Goal: Task Accomplishment & Management: Complete application form

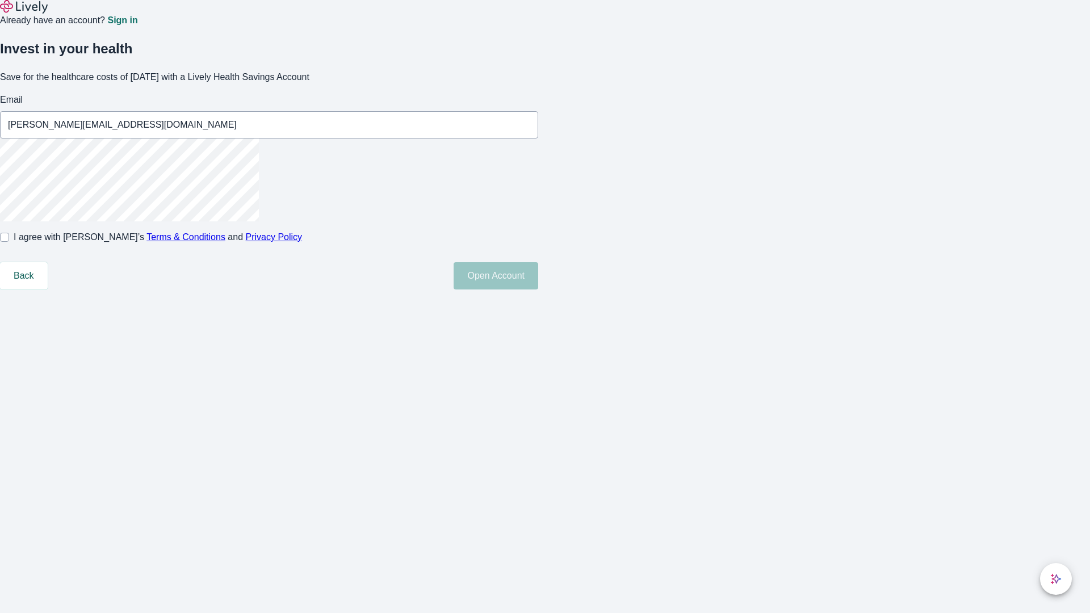
click at [9, 242] on input "I agree with Lively’s Terms & Conditions and Privacy Policy" at bounding box center [4, 237] width 9 height 9
checkbox input "true"
click at [538, 289] on button "Open Account" at bounding box center [495, 275] width 85 height 27
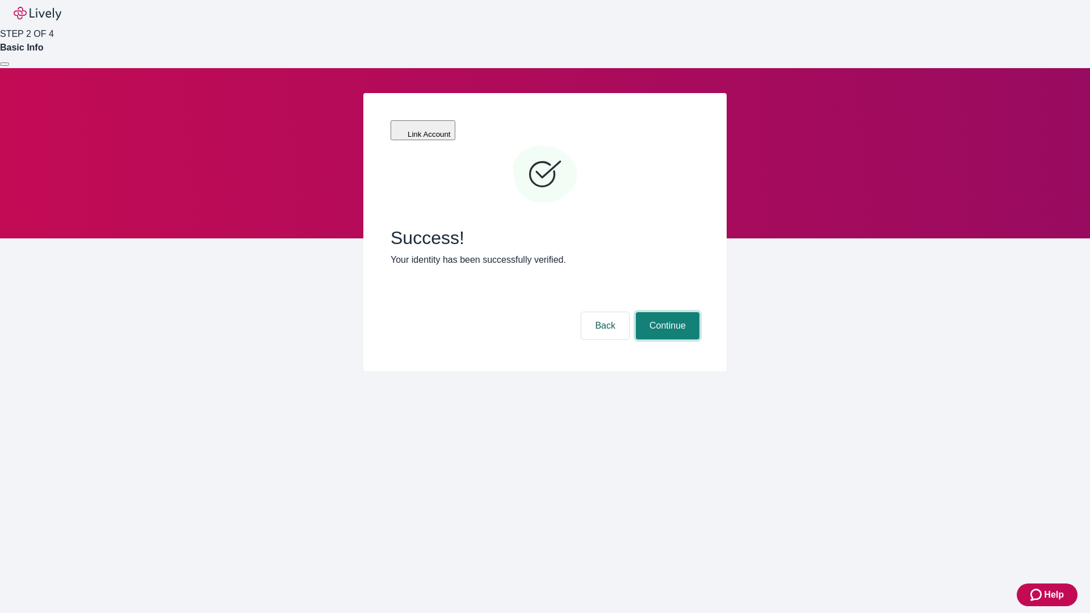
click at [666, 312] on button "Continue" at bounding box center [668, 325] width 64 height 27
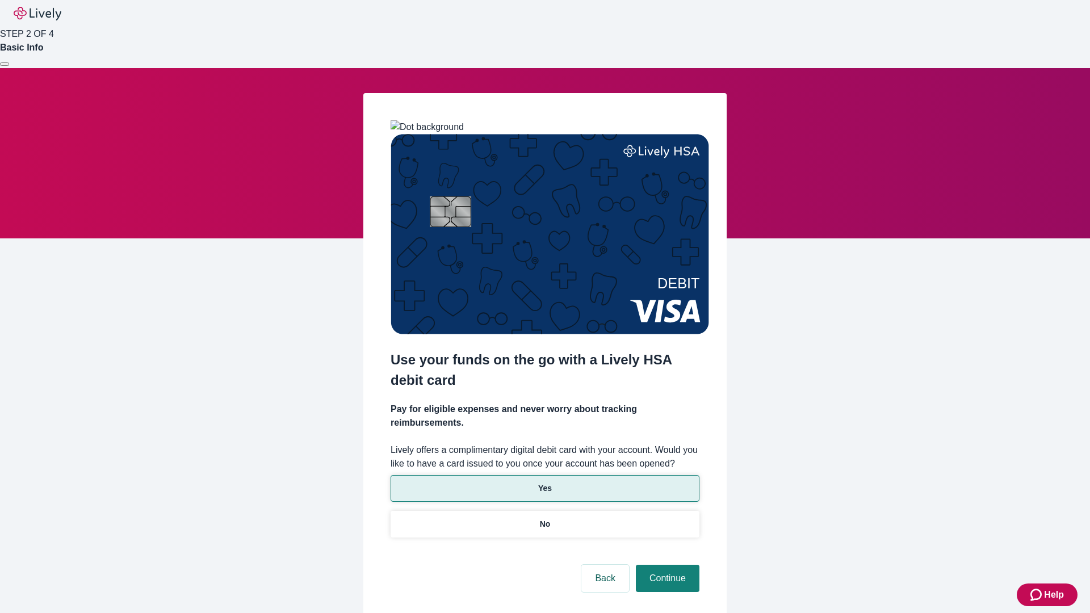
click at [544, 482] on p "Yes" at bounding box center [545, 488] width 14 height 12
click at [666, 565] on button "Continue" at bounding box center [668, 578] width 64 height 27
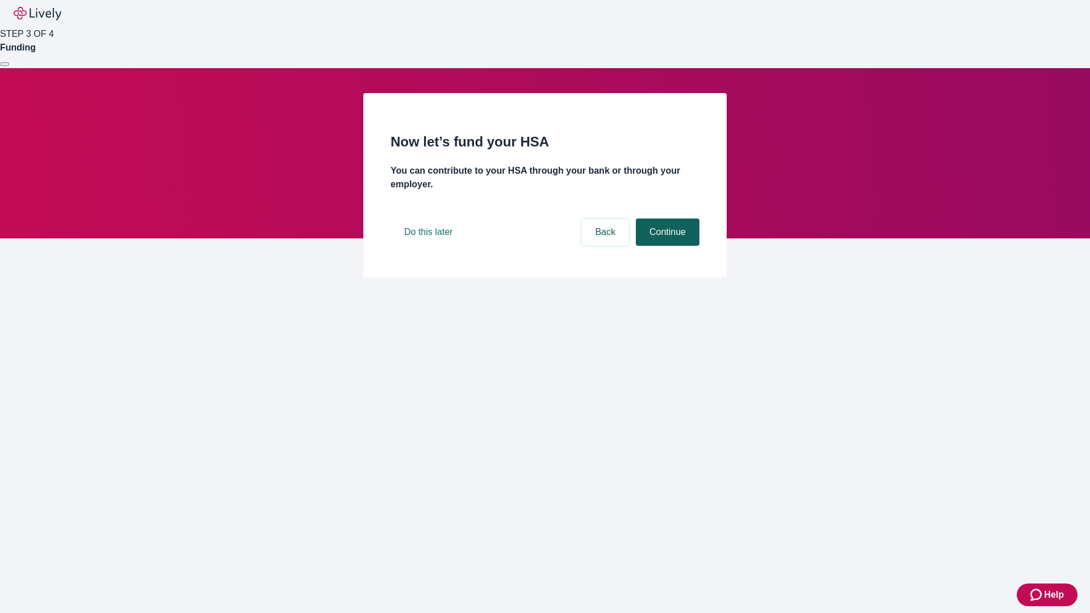
click at [666, 246] on button "Continue" at bounding box center [668, 232] width 64 height 27
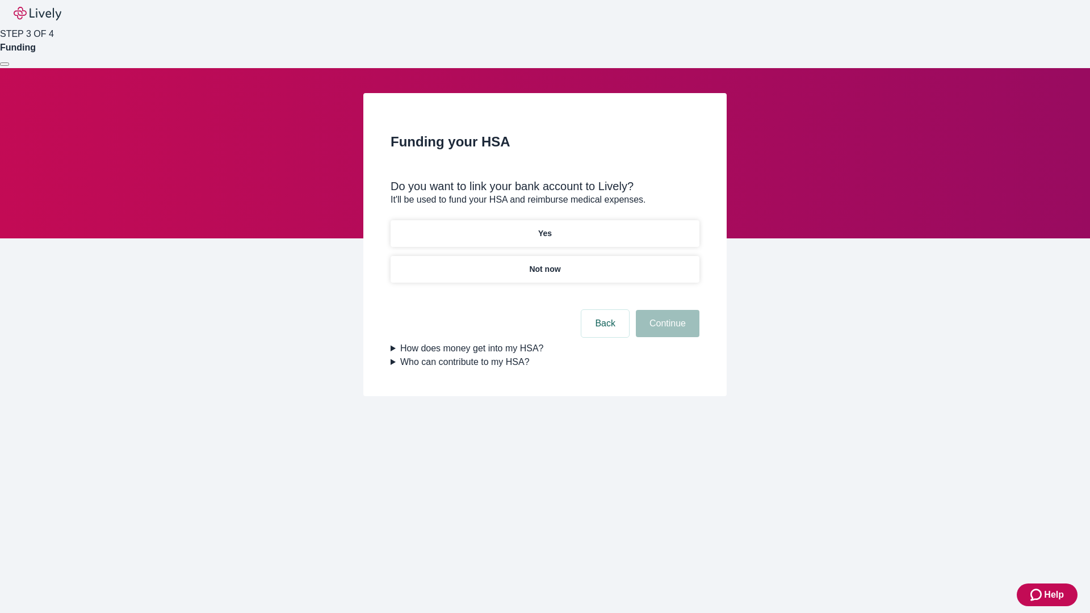
click at [544, 263] on p "Not now" at bounding box center [544, 269] width 31 height 12
click at [666, 330] on button "Continue" at bounding box center [668, 323] width 64 height 27
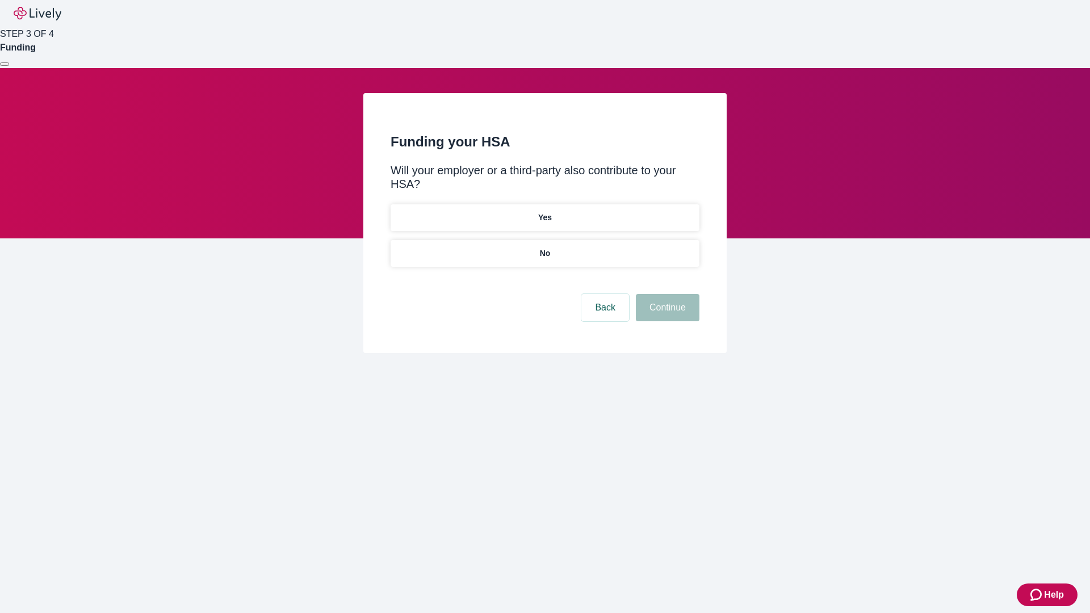
click at [544, 247] on p "No" at bounding box center [545, 253] width 11 height 12
click at [666, 294] on button "Continue" at bounding box center [668, 307] width 64 height 27
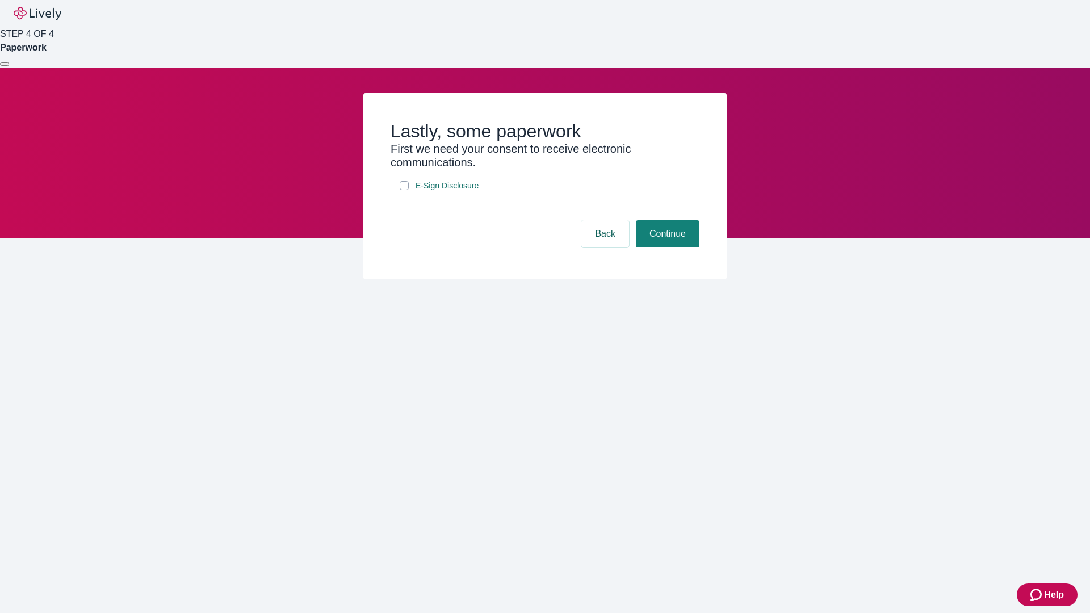
click at [404, 190] on input "E-Sign Disclosure" at bounding box center [404, 185] width 9 height 9
checkbox input "true"
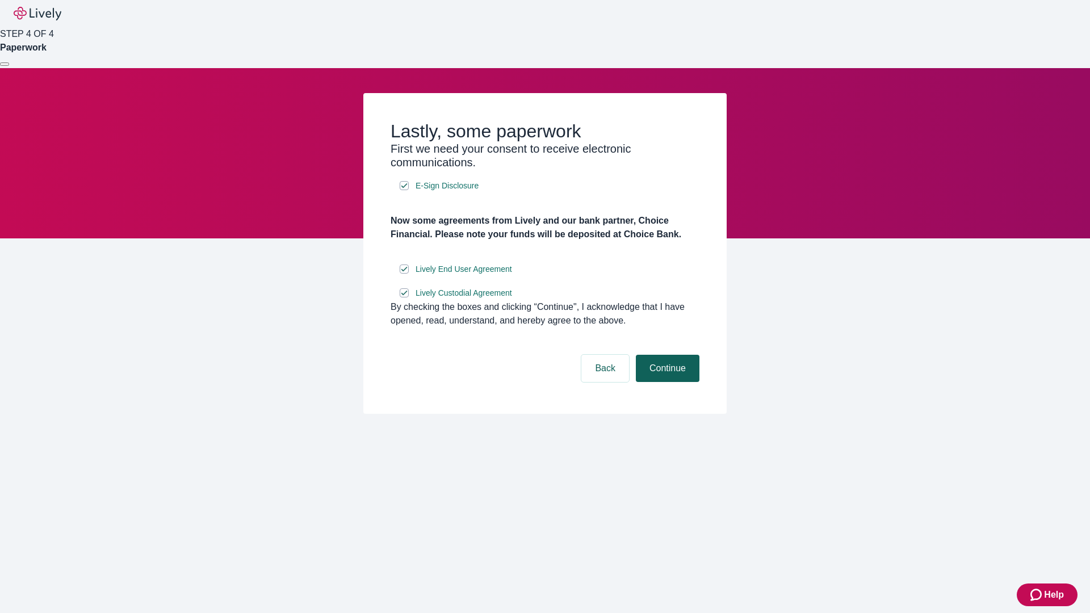
click at [666, 382] on button "Continue" at bounding box center [668, 368] width 64 height 27
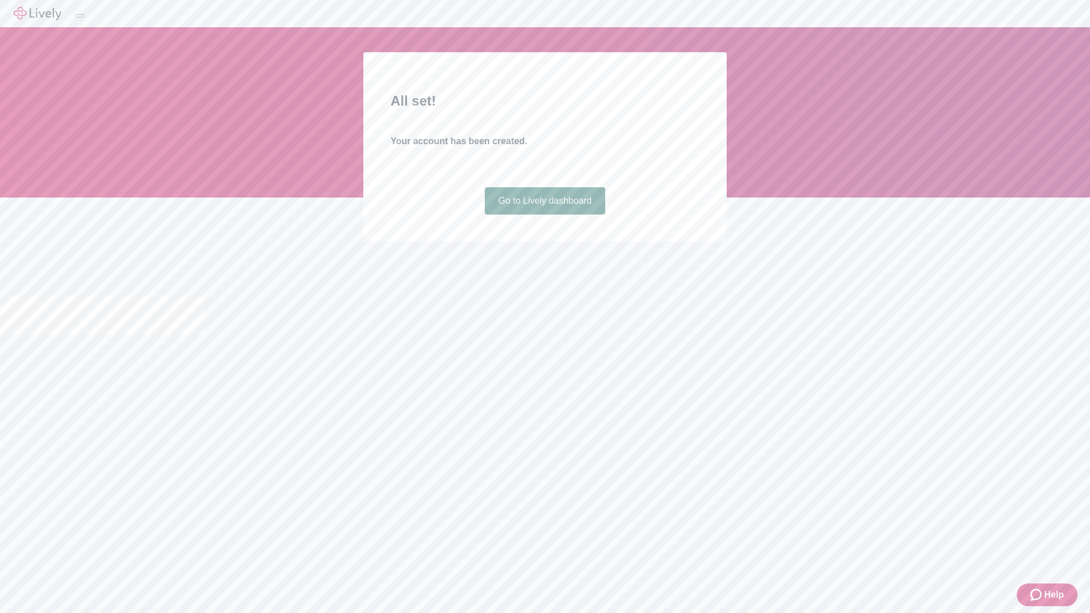
click at [544, 215] on link "Go to Lively dashboard" at bounding box center [545, 200] width 121 height 27
